Goal: Task Accomplishment & Management: Complete application form

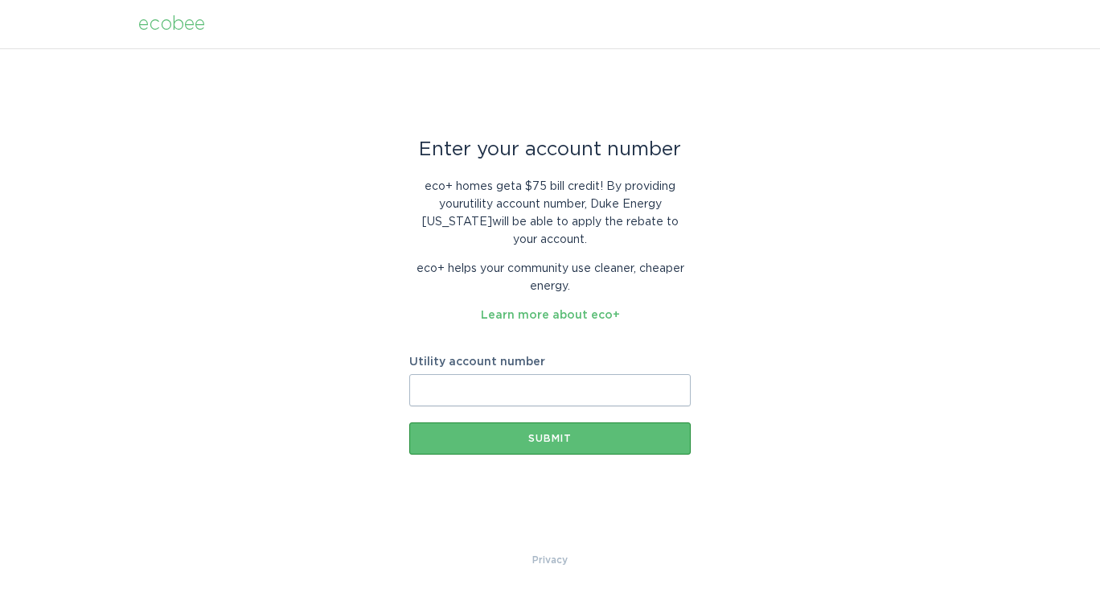
click at [500, 383] on input "Utility account number" at bounding box center [550, 390] width 282 height 32
paste input "910185911998"
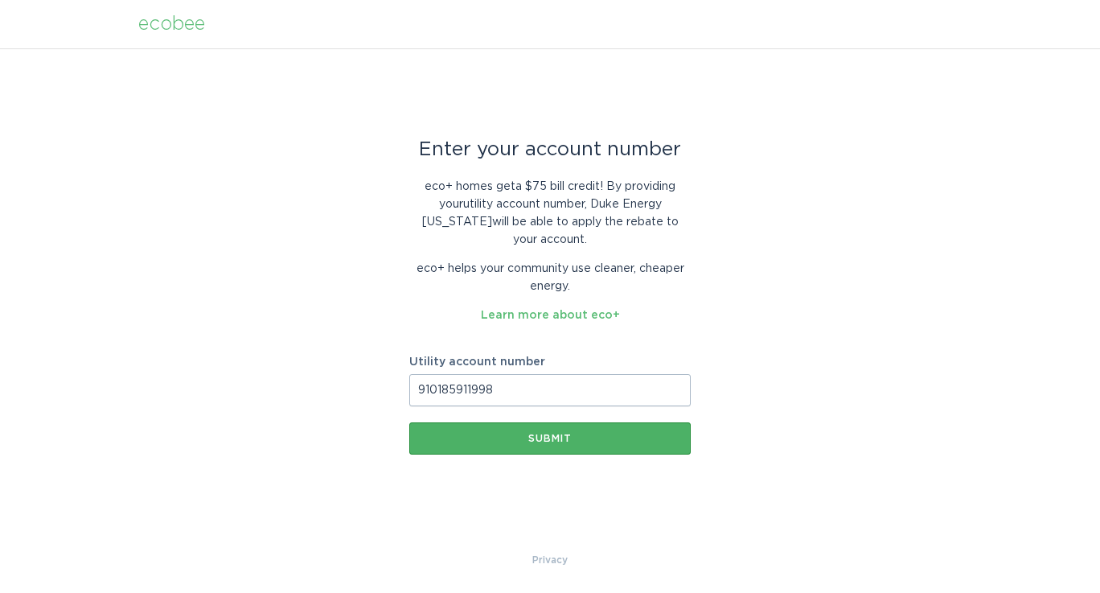
type input "910185911998"
click at [559, 434] on div "Submit" at bounding box center [549, 439] width 265 height 10
